Goal: Transaction & Acquisition: Obtain resource

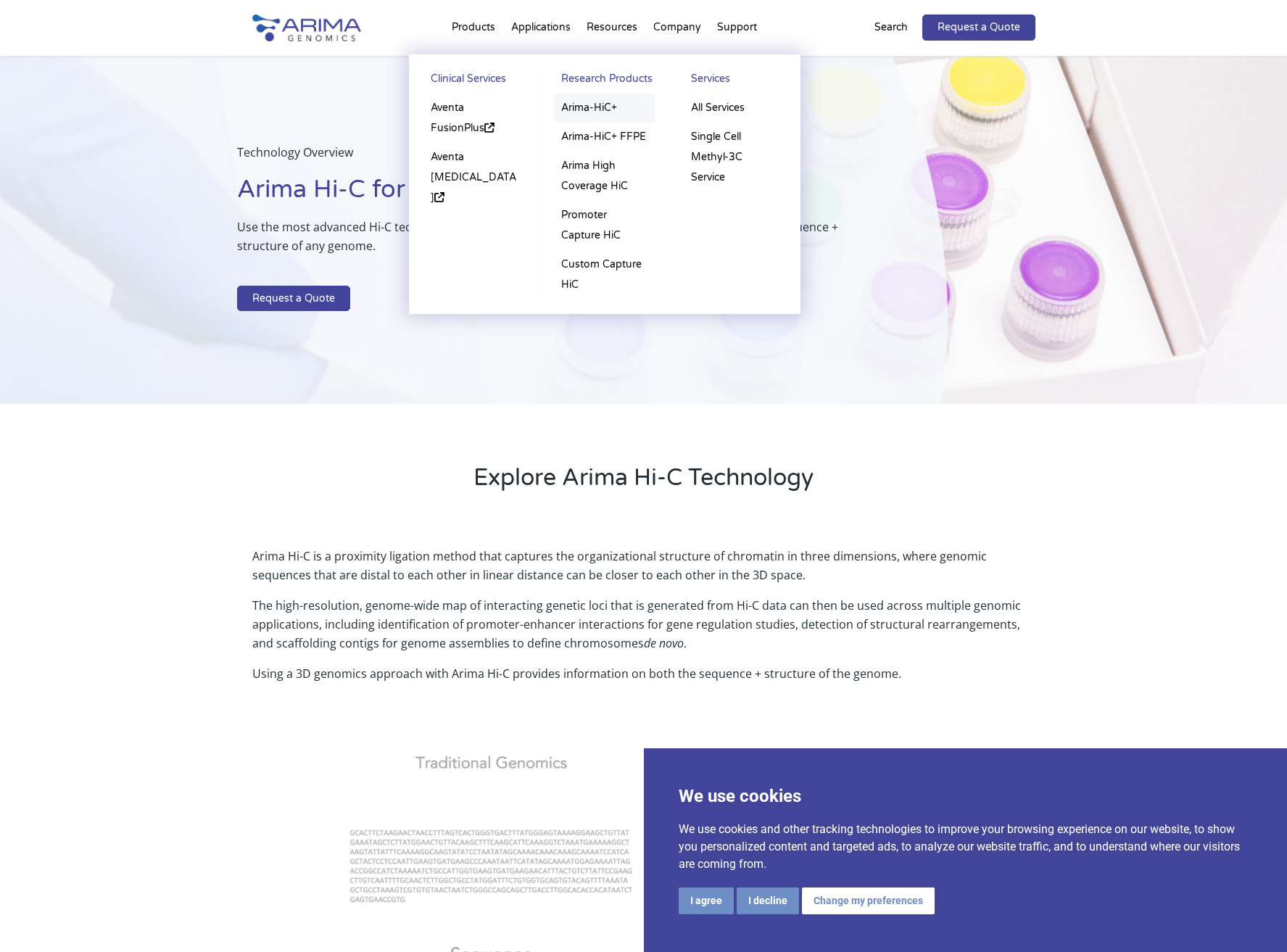
click at [608, 115] on link "Arima-HiC+" at bounding box center [603, 107] width 101 height 29
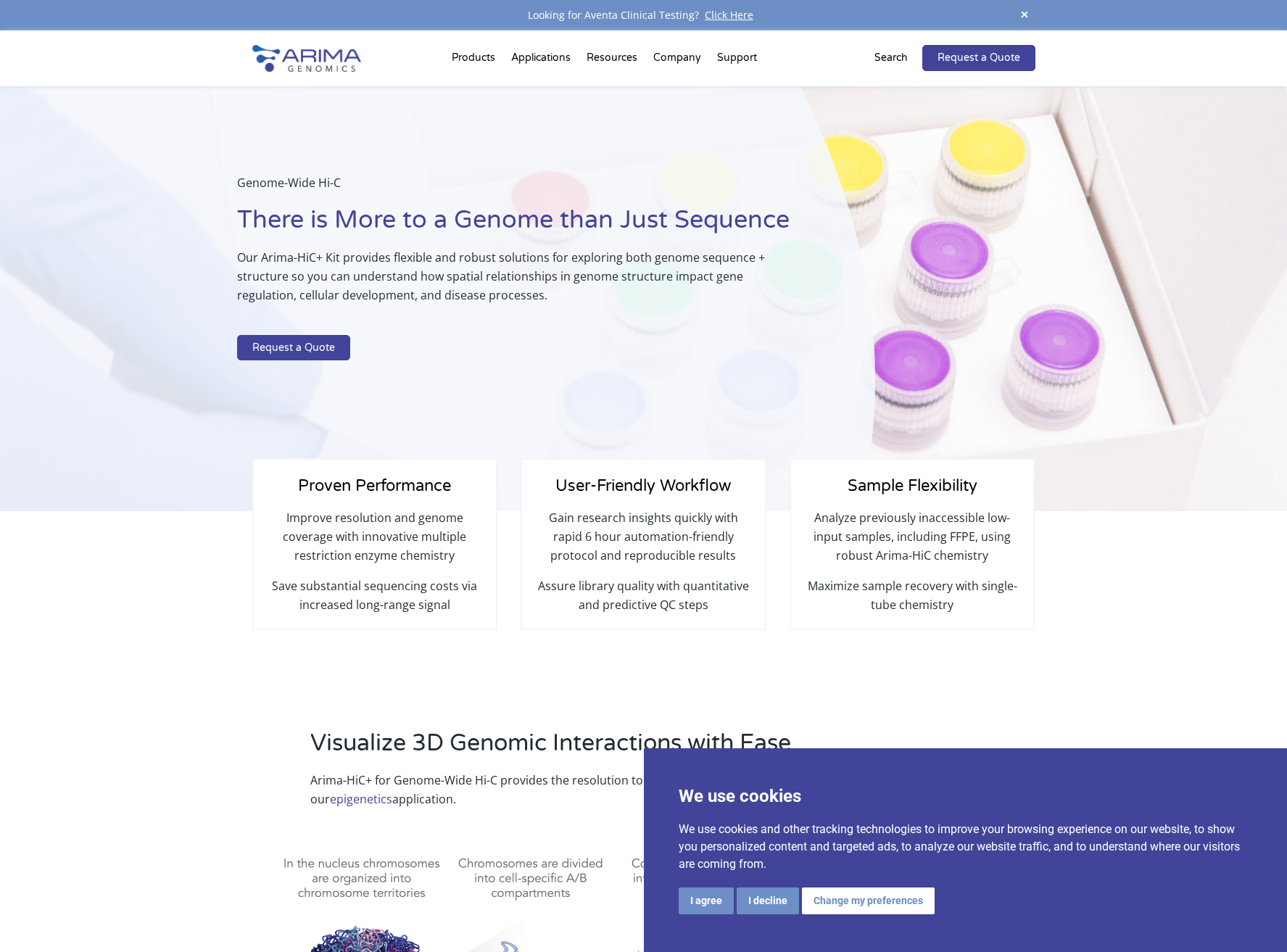
click at [544, 386] on div "Genome-Wide Hi-C There is More to a Genome than Just Sequence Our Arima-HiC+ Ki…" at bounding box center [438, 299] width 876 height 426
click at [298, 354] on link "Request a Quote" at bounding box center [294, 348] width 113 height 26
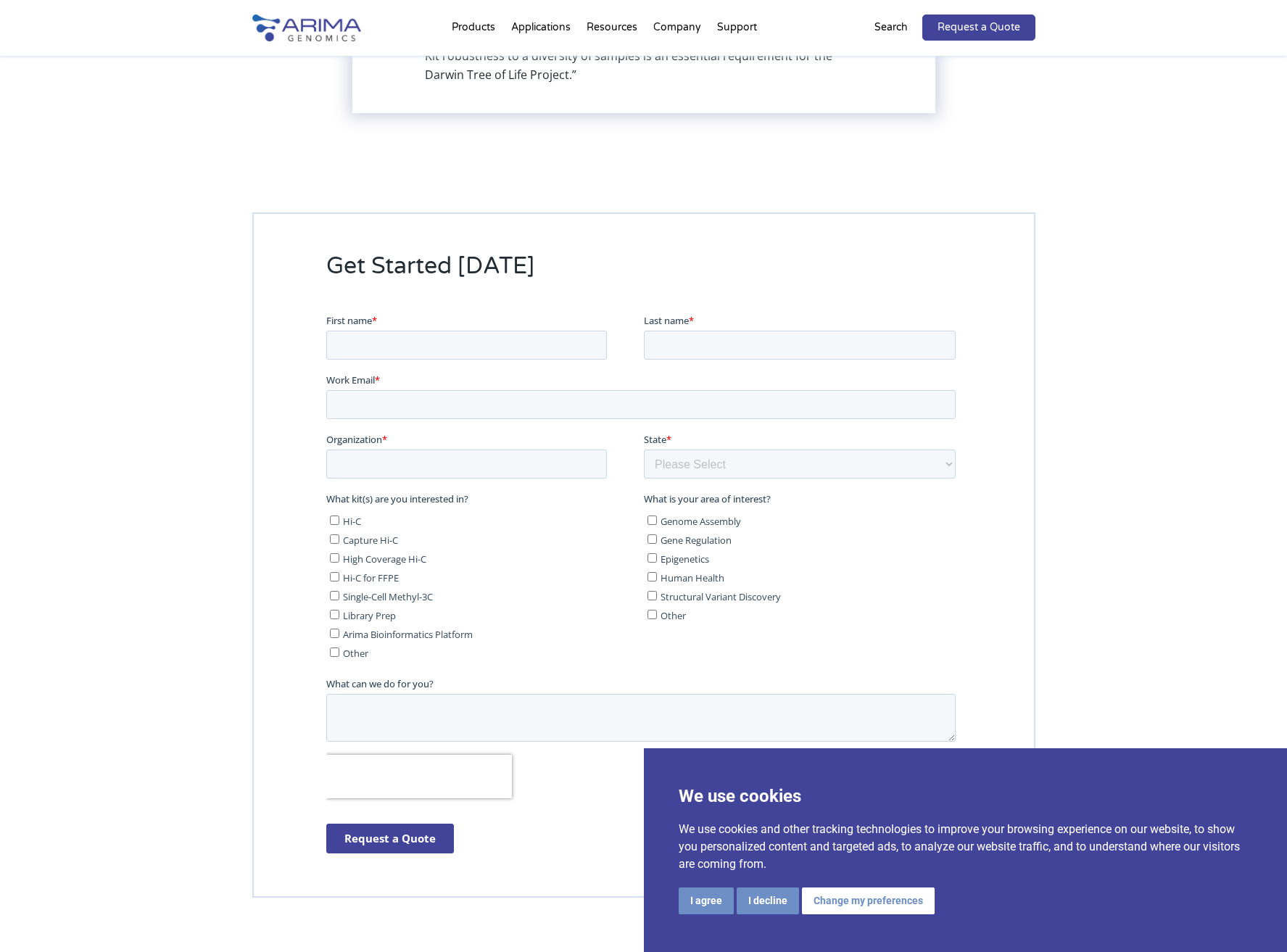
scroll to position [3648, 0]
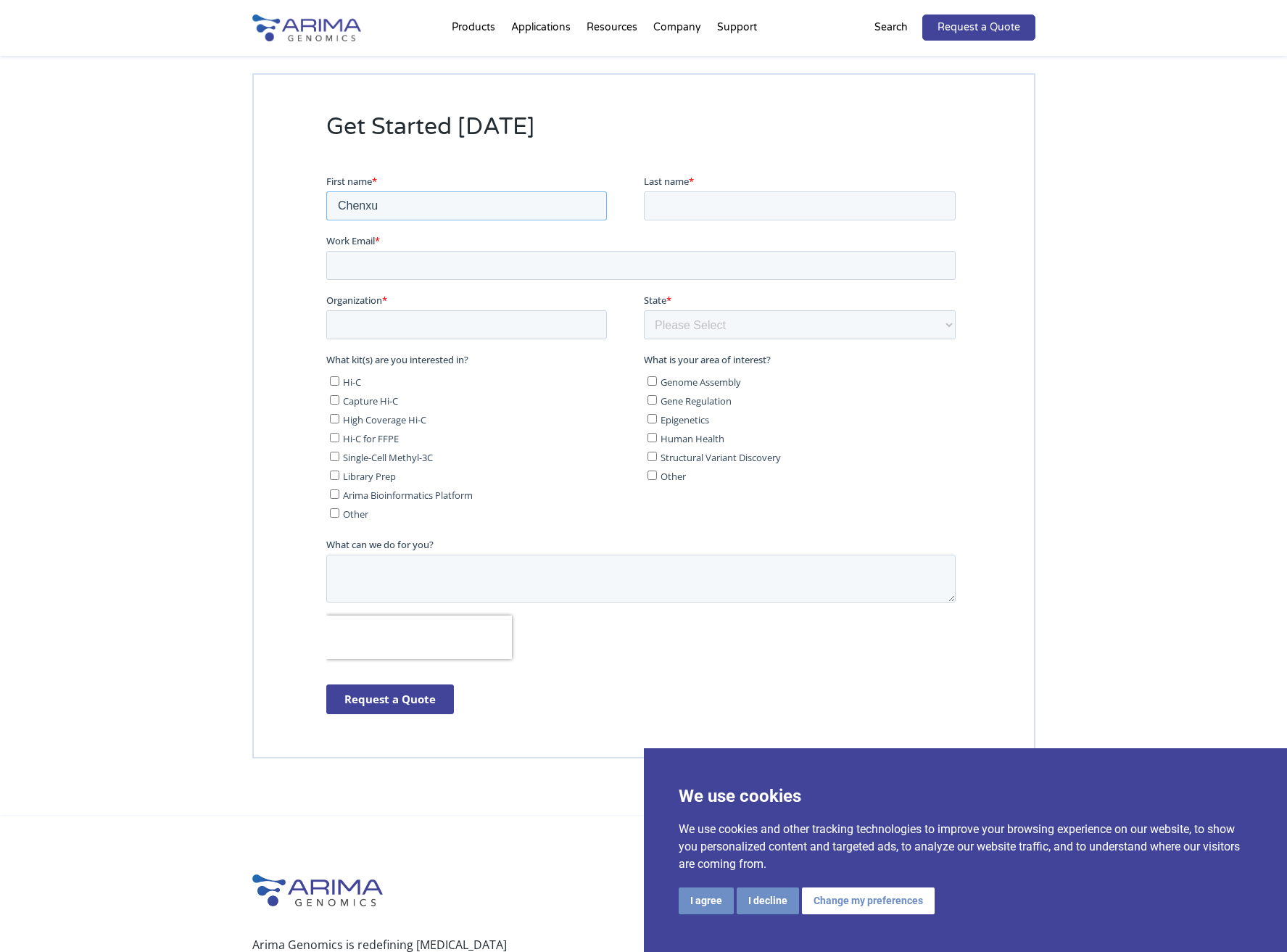
type input "Chenxu"
type input "[PERSON_NAME]"
type input "[EMAIL_ADDRESS][DOMAIN_NAME]"
type input "[US_STATE][GEOGRAPHIC_DATA]"
click at [339, 381] on label "Hi-C" at bounding box center [483, 380] width 308 height 14
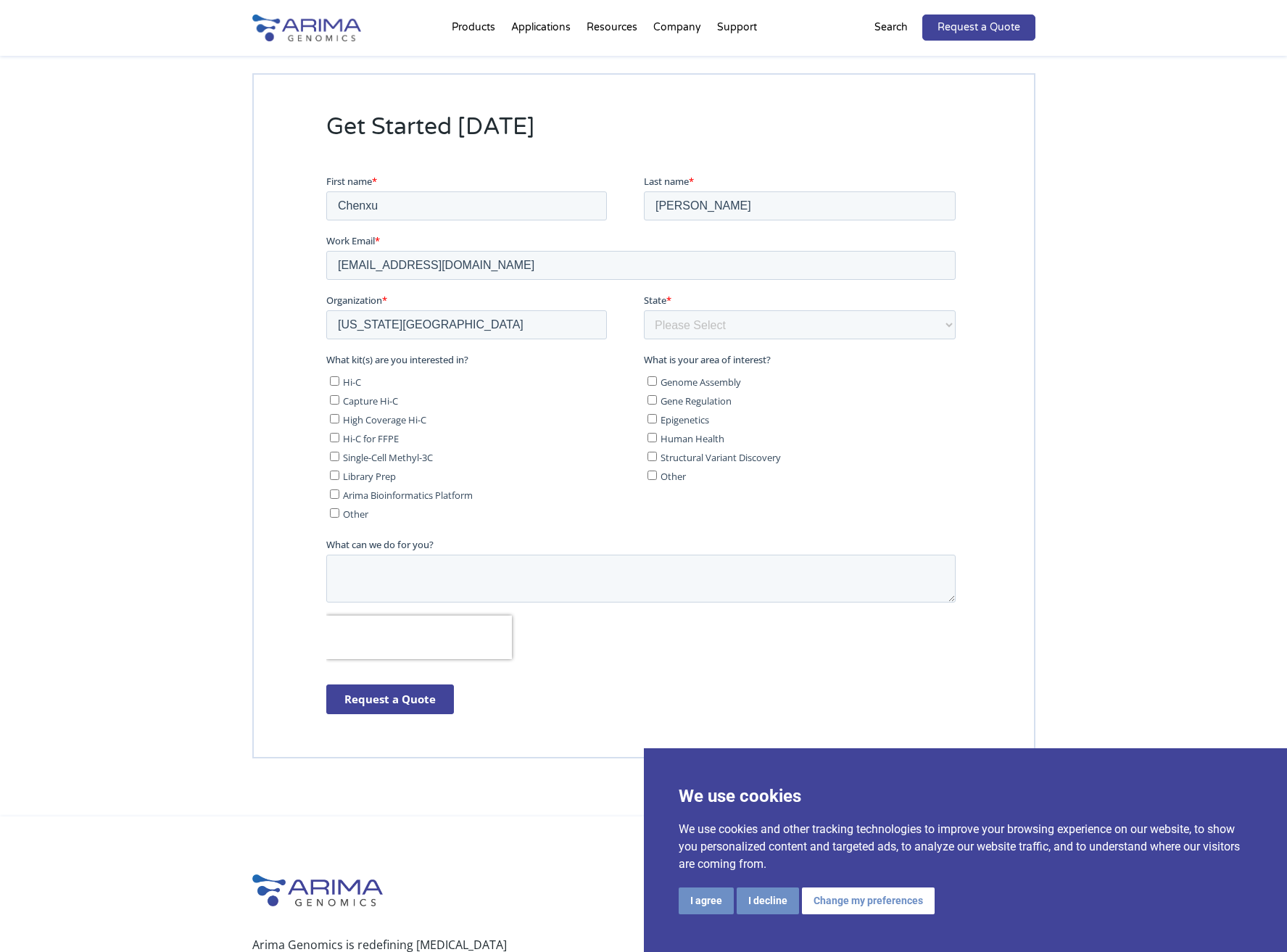
click at [339, 381] on input "Hi-C" at bounding box center [334, 380] width 9 height 9
checkbox input "true"
click at [685, 422] on span "Epigenetics" at bounding box center [684, 419] width 49 height 13
click at [656, 422] on input "Epigenetics" at bounding box center [652, 418] width 9 height 9
checkbox input "true"
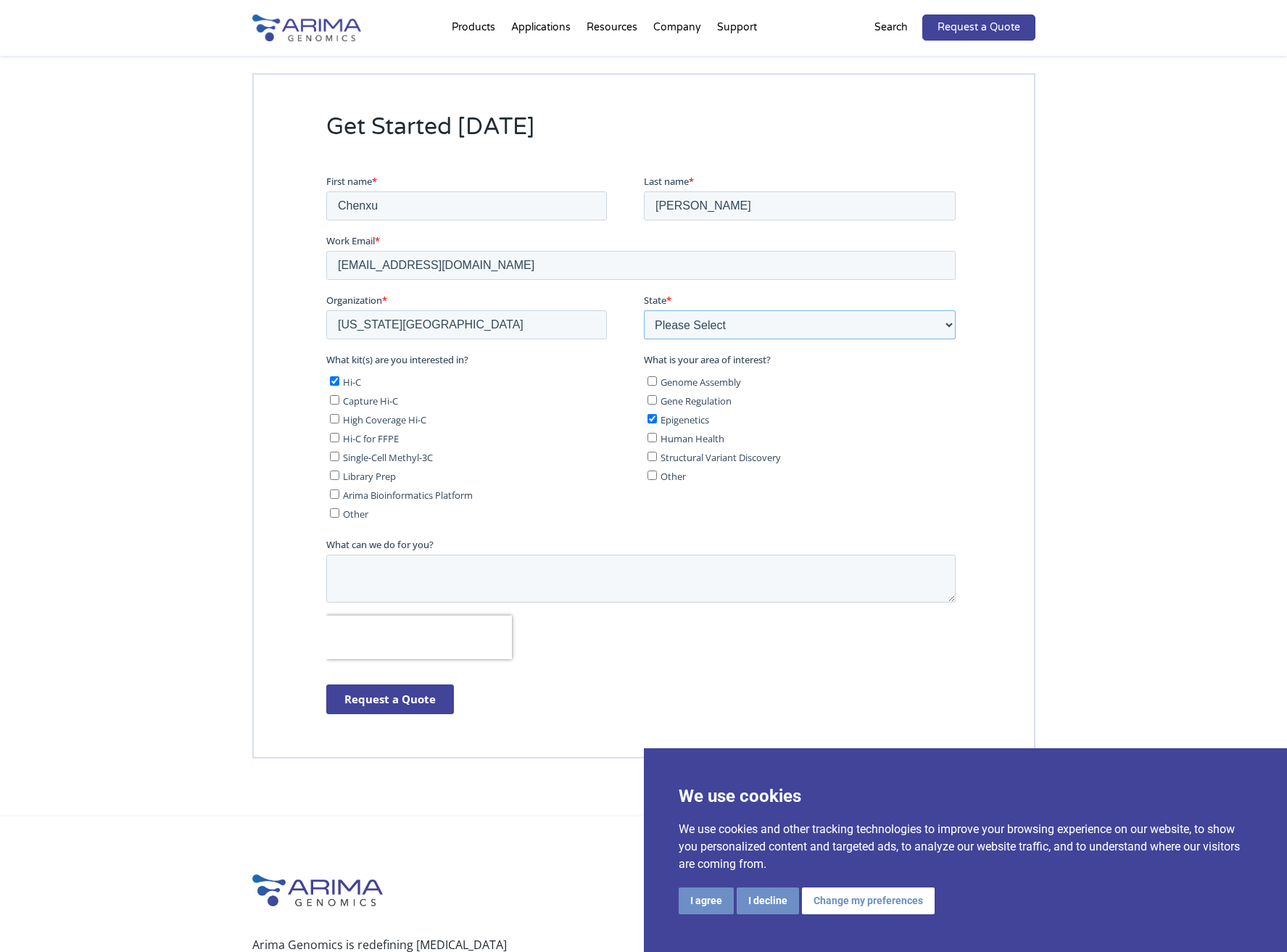
select select "[US_STATE]"
click at [589, 575] on textarea "What can we do for you?" at bounding box center [640, 577] width 630 height 48
click at [566, 564] on textarea "Dear [PERSON_NAME], I am an" at bounding box center [640, 577] width 630 height 48
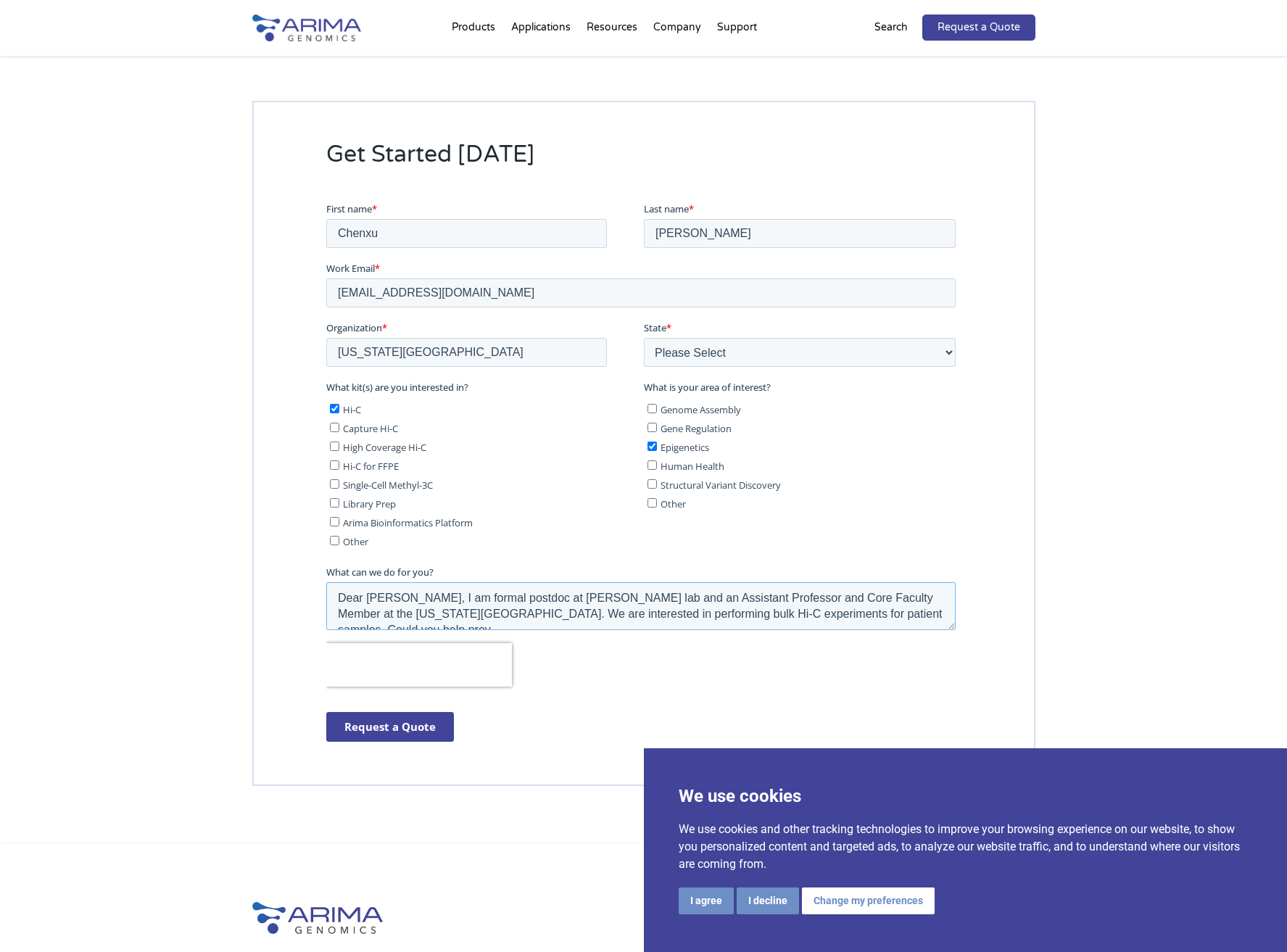
scroll to position [8, 0]
type textarea "Dear [PERSON_NAME], I am formal postdoc at [PERSON_NAME] lab and an Assistant P…"
click at [408, 727] on input "Request a Quote" at bounding box center [390, 727] width 128 height 30
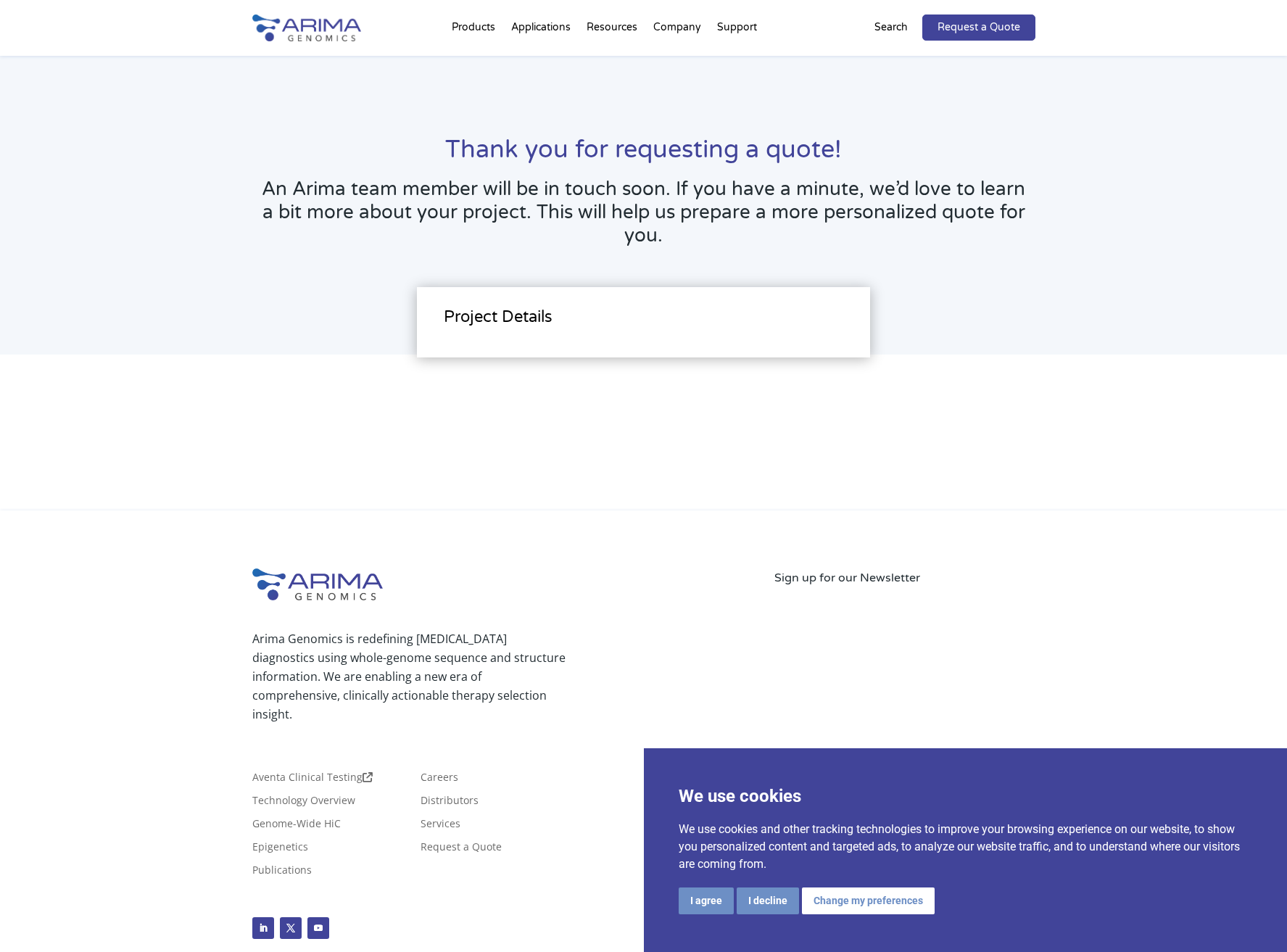
click at [500, 645] on p "Arima Genomics is redefining [MEDICAL_DATA] diagnostics using whole-genome sequ…" at bounding box center [409, 677] width 314 height 94
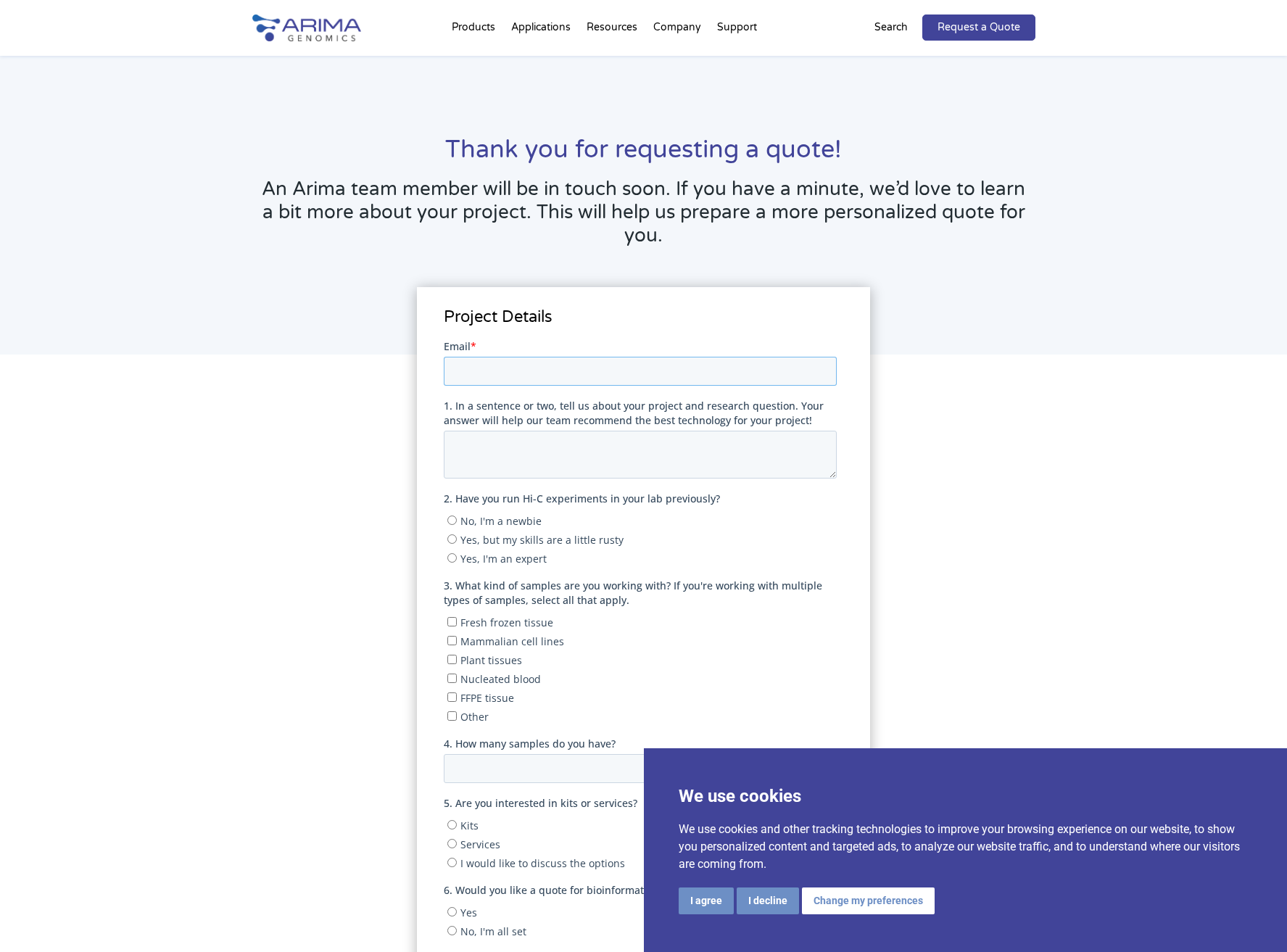
click at [539, 364] on input "Email *" at bounding box center [639, 370] width 393 height 29
type input "[EMAIL_ADDRESS][DOMAIN_NAME]"
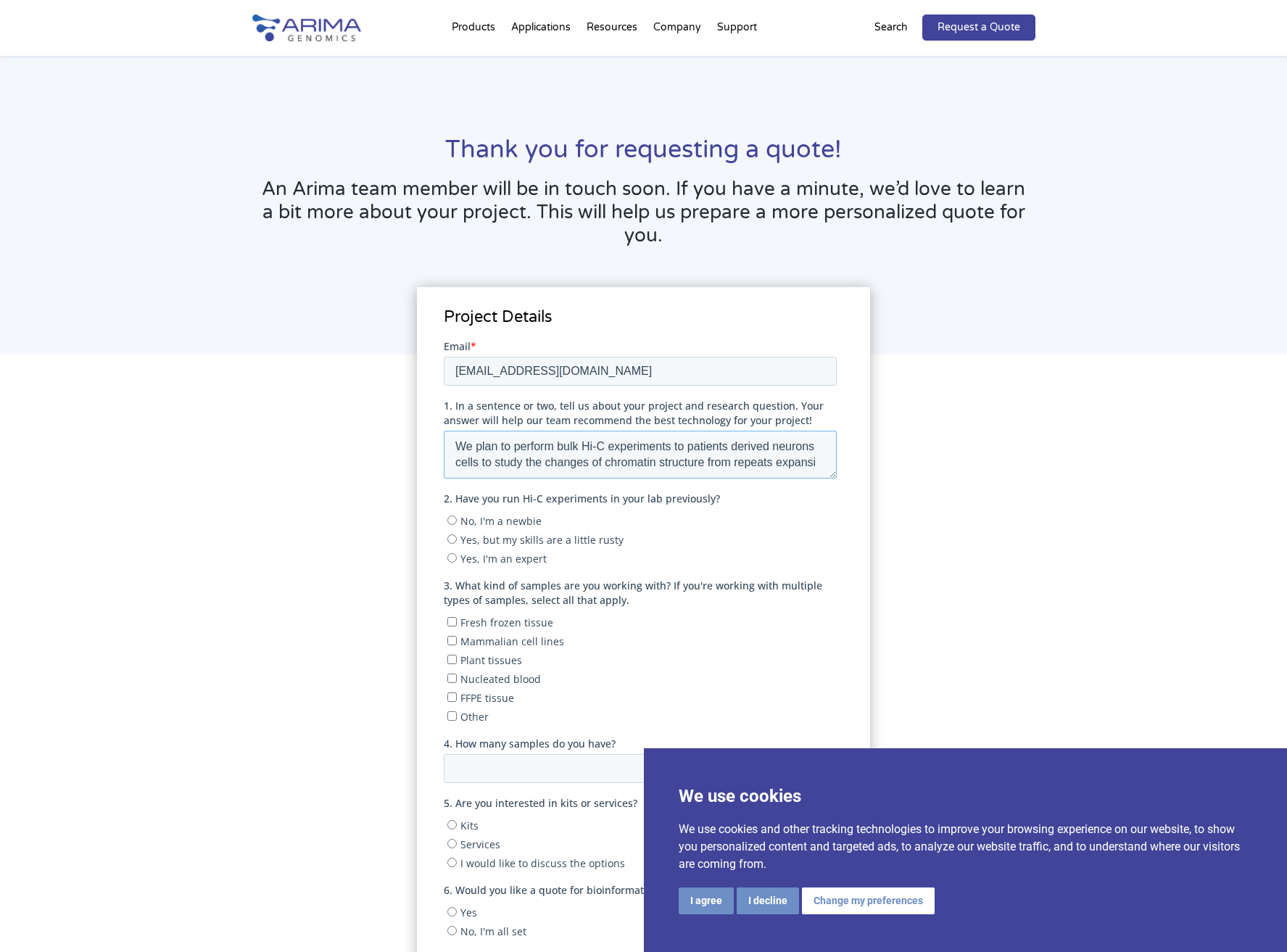
scroll to position [8, 0]
type textarea "We plan to perform bulk Hi-C experiments to patients derived neurons cells to s…"
click at [453, 539] on input "Yes, but my skills are a little rusty" at bounding box center [452, 539] width 9 height 9
radio input "true"
click at [451, 639] on input "Mammalian cell lines" at bounding box center [452, 640] width 9 height 9
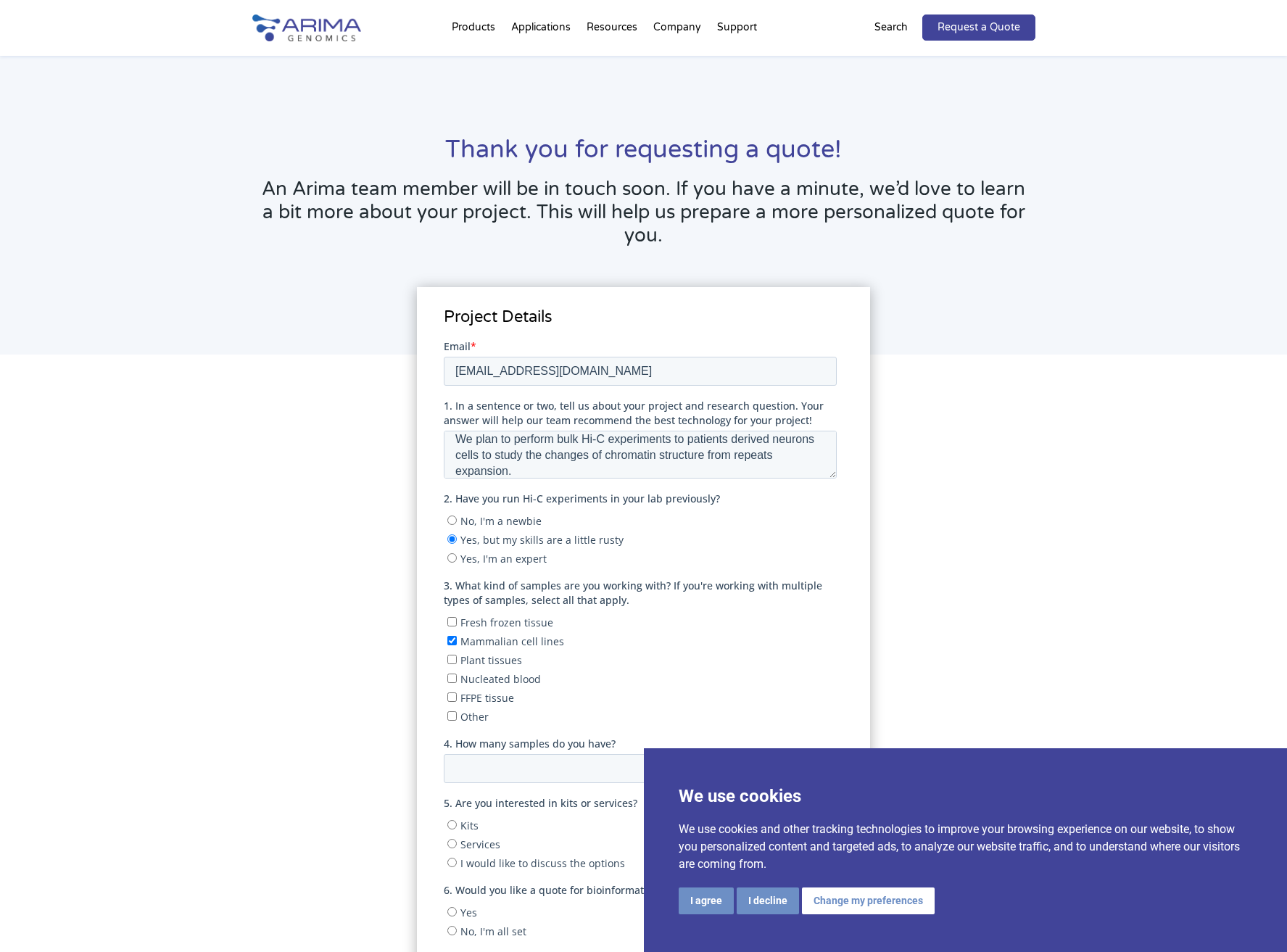
checkbox input "true"
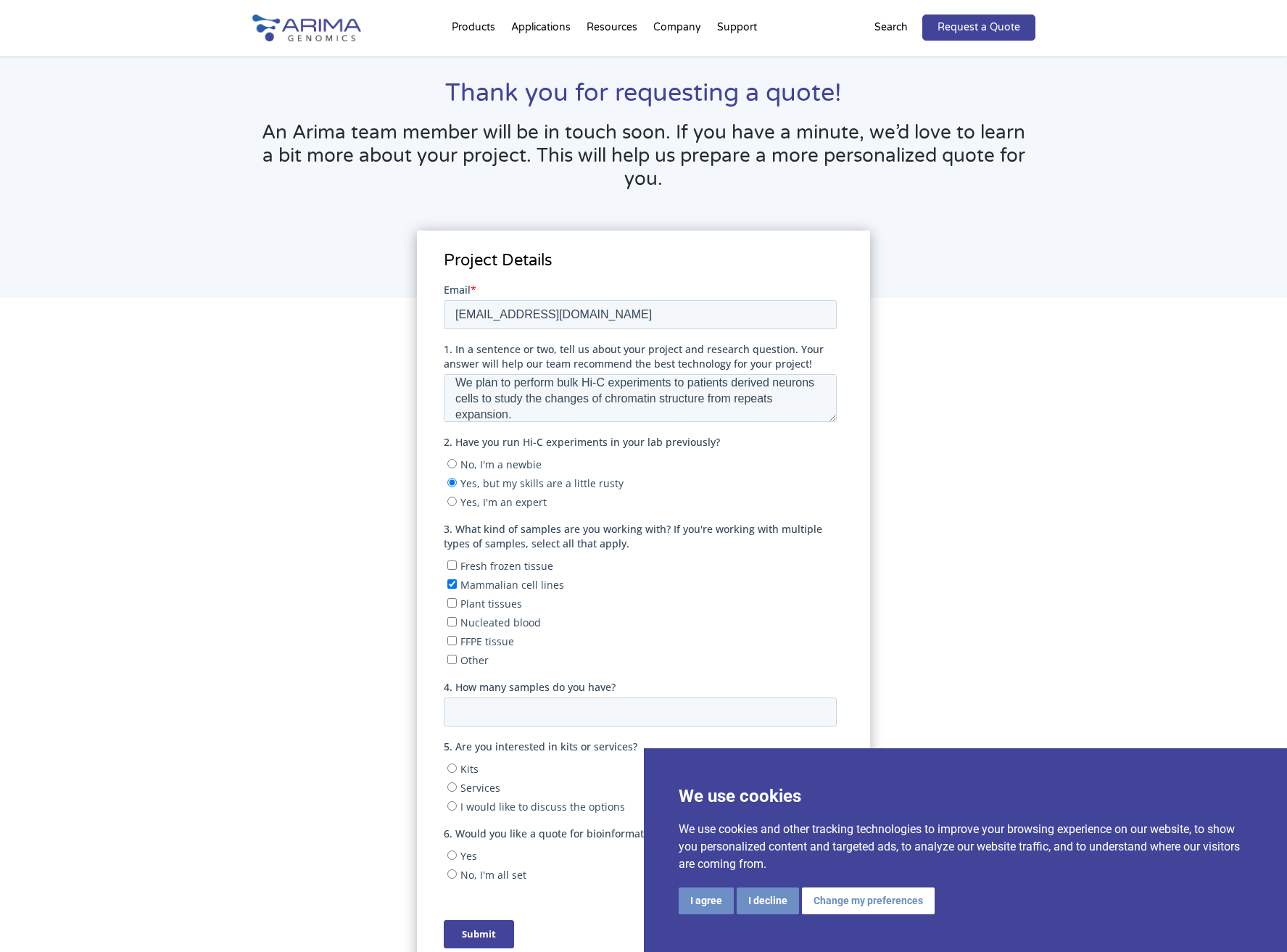
scroll to position [163, 0]
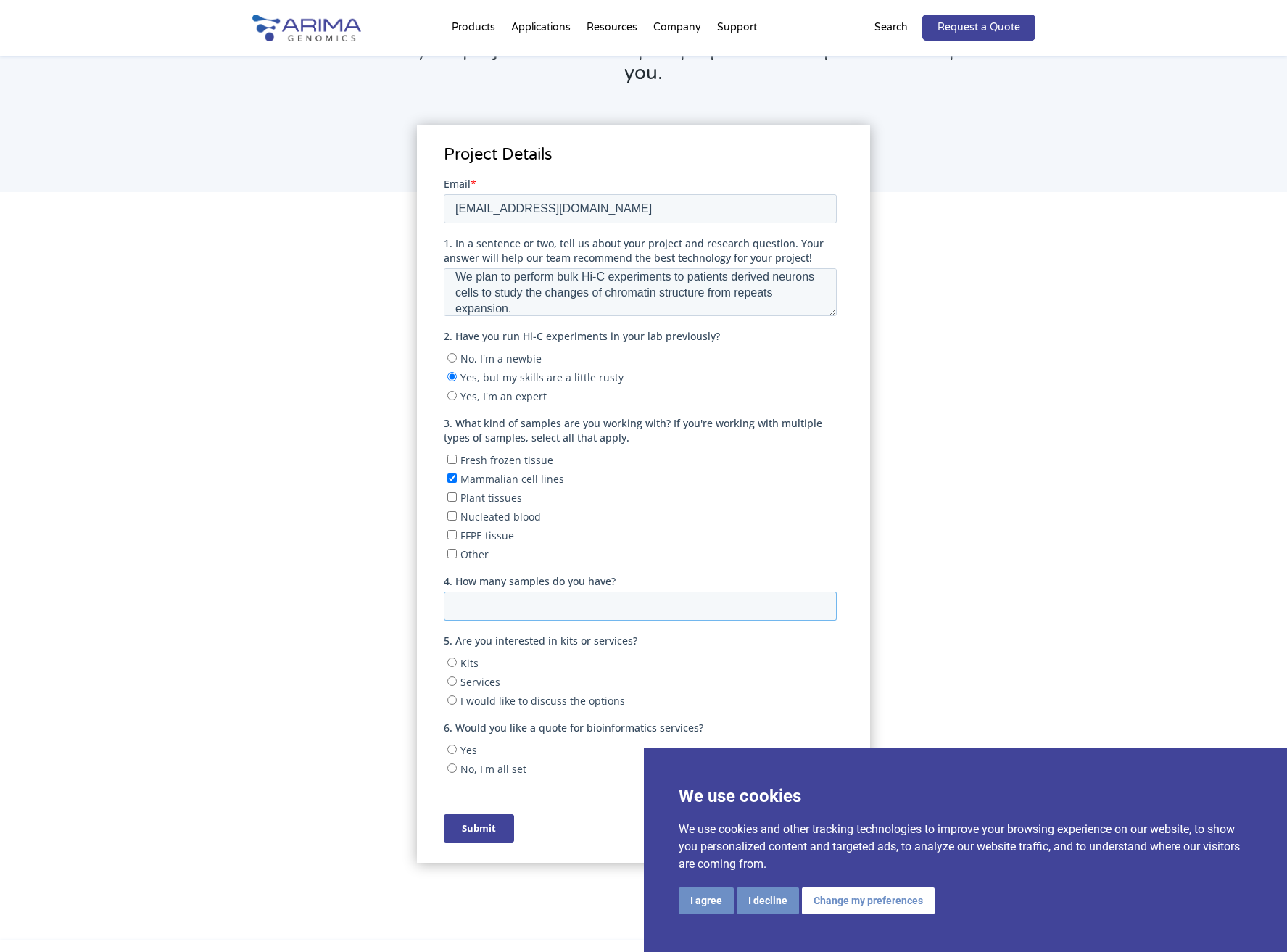
click at [544, 597] on input "4. How many samples do you have?" at bounding box center [639, 605] width 393 height 29
click at [668, 593] on input "4. How many samples do you have?" at bounding box center [639, 605] width 393 height 29
type input "8"
click at [469, 655] on span "Kits" at bounding box center [469, 662] width 18 height 14
click at [457, 657] on input "Kits" at bounding box center [452, 662] width 9 height 9
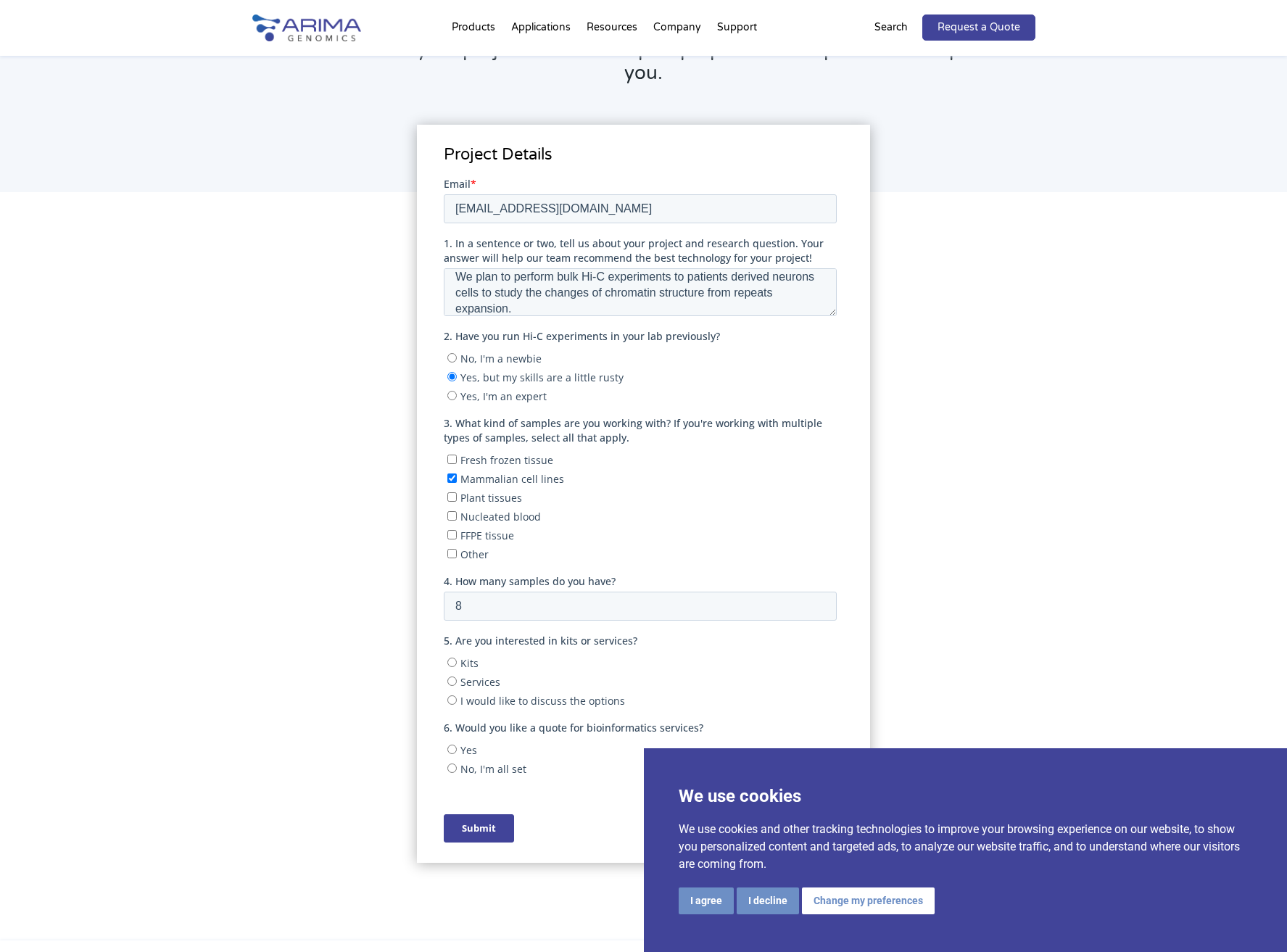
radio input "true"
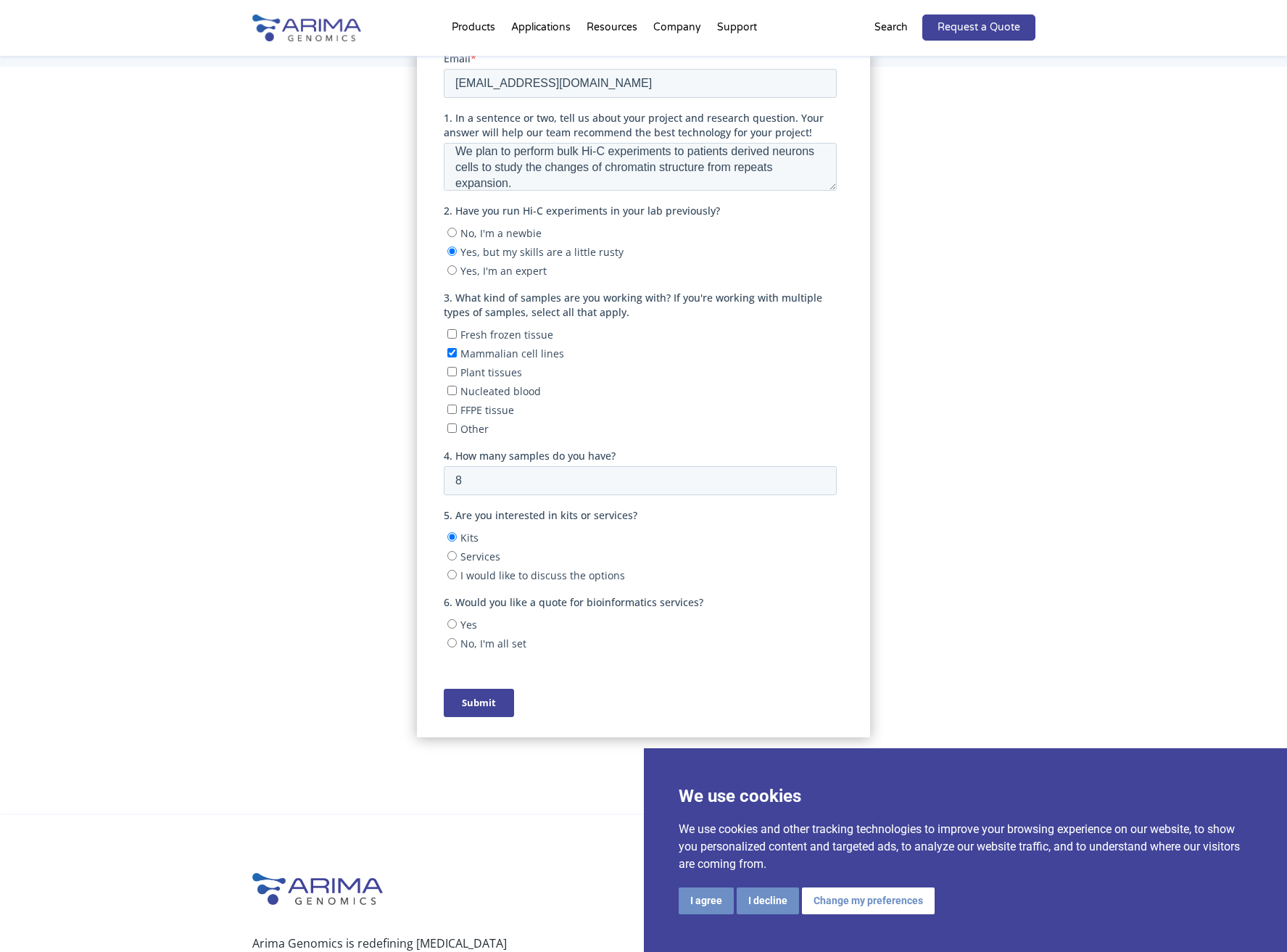
click at [485, 636] on span "No, I'm all set" at bounding box center [493, 642] width 66 height 14
click at [457, 637] on input "No, I'm all set" at bounding box center [452, 642] width 9 height 9
radio input "true"
click at [503, 709] on div "Submit" at bounding box center [643, 702] width 399 height 53
click at [498, 694] on input "Submit" at bounding box center [478, 702] width 71 height 28
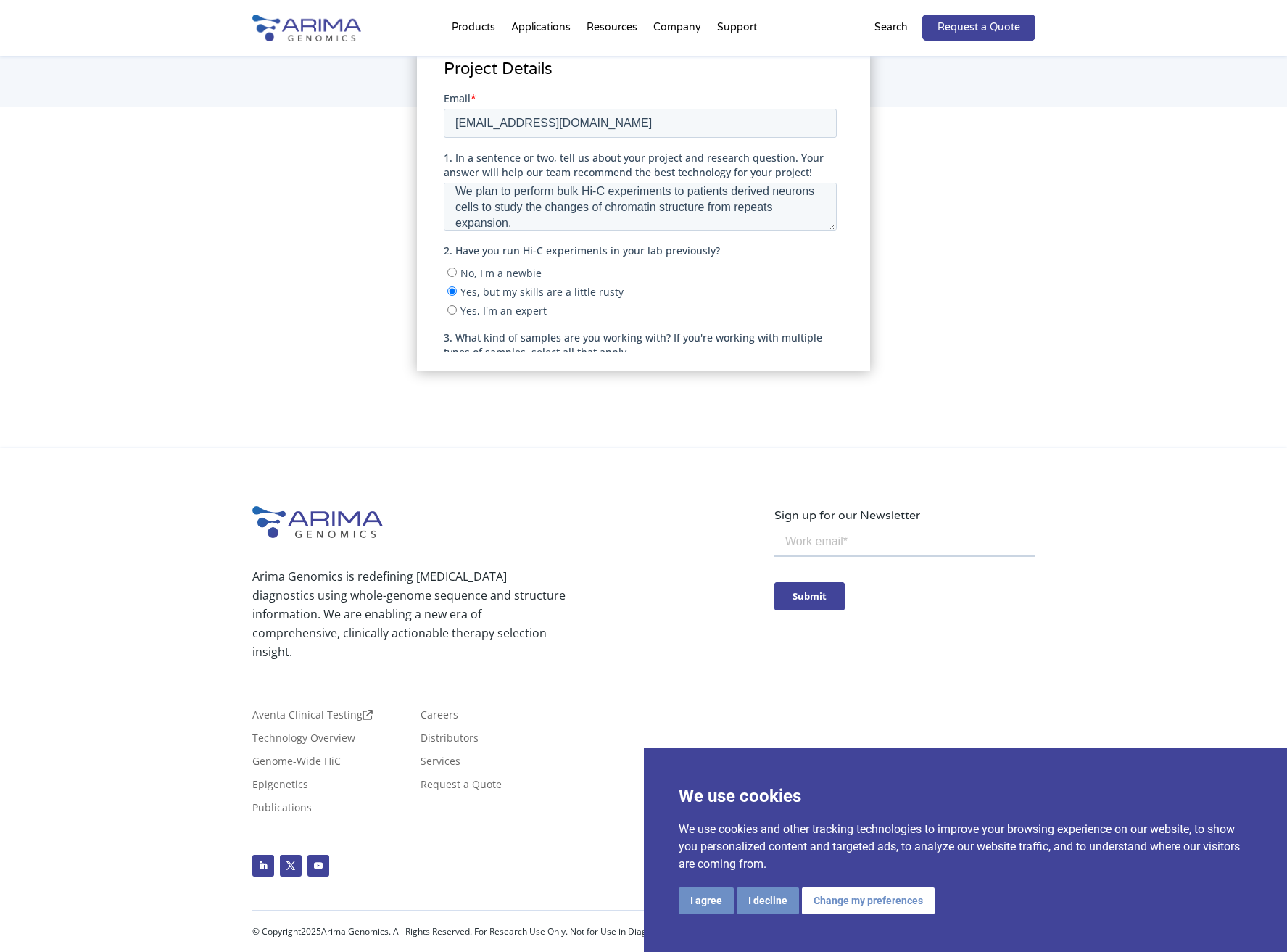
scroll to position [43, 0]
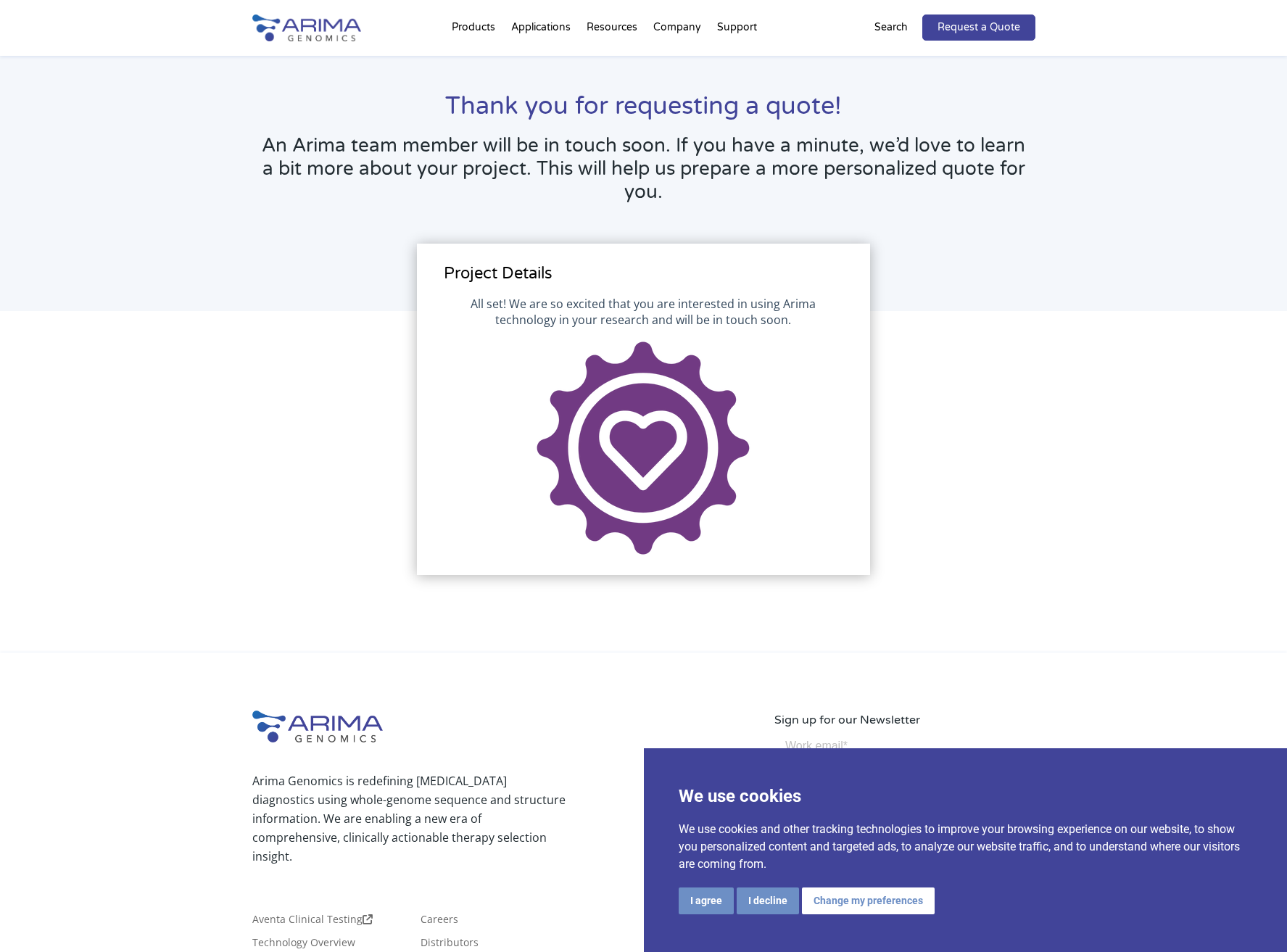
click at [949, 438] on div "Project Details" at bounding box center [644, 482] width 783 height 226
